Goal: Information Seeking & Learning: Learn about a topic

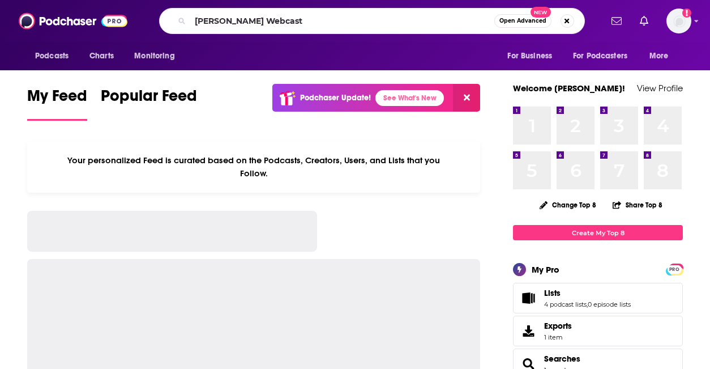
type input "[PERSON_NAME] Webcast"
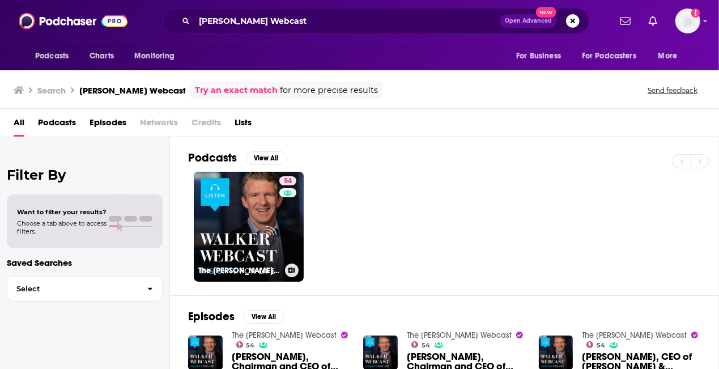
click at [249, 208] on link "54 The [PERSON_NAME] Webcast" at bounding box center [249, 227] width 110 height 110
